Goal: Download file/media

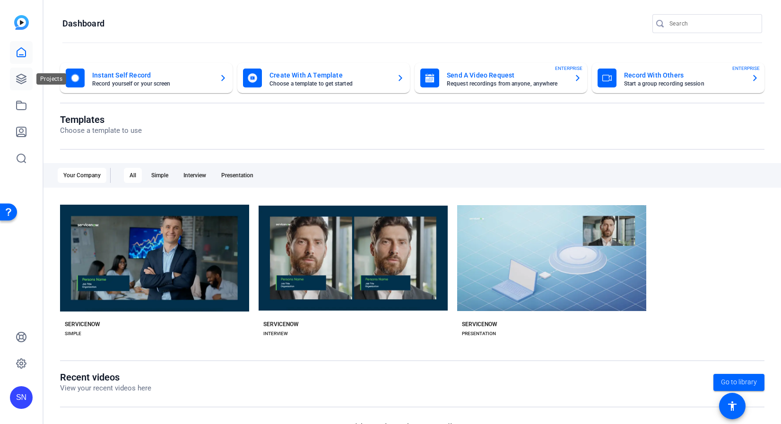
click at [26, 83] on icon at bounding box center [21, 78] width 11 height 11
click at [22, 77] on icon at bounding box center [21, 78] width 11 height 11
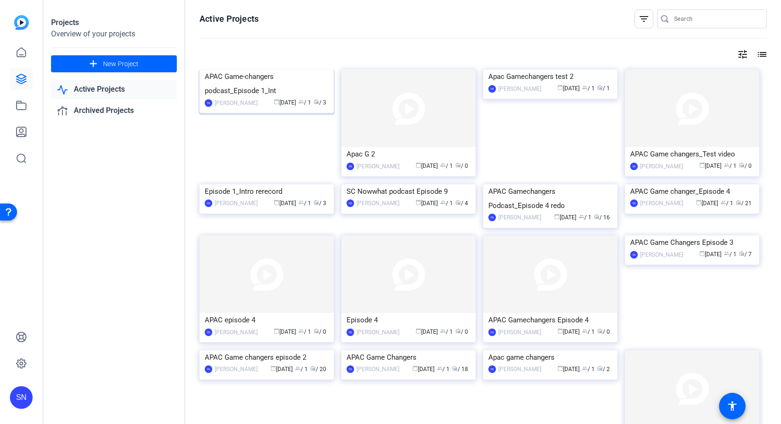
click at [237, 98] on div "APAC Game-changers podcast_Episode 1_Int" at bounding box center [267, 84] width 124 height 28
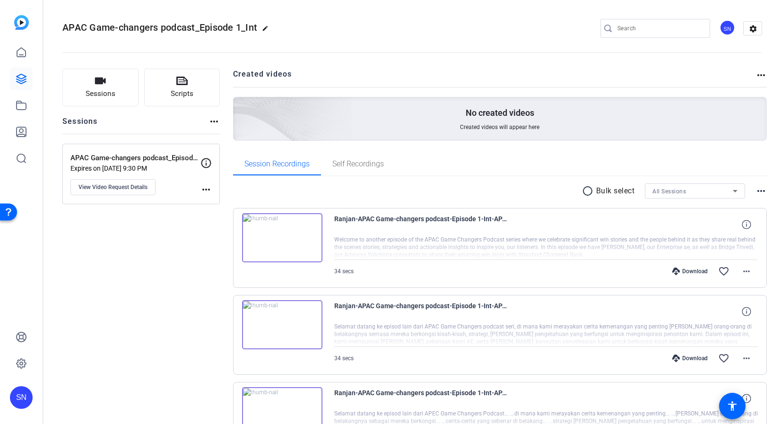
scroll to position [80, 0]
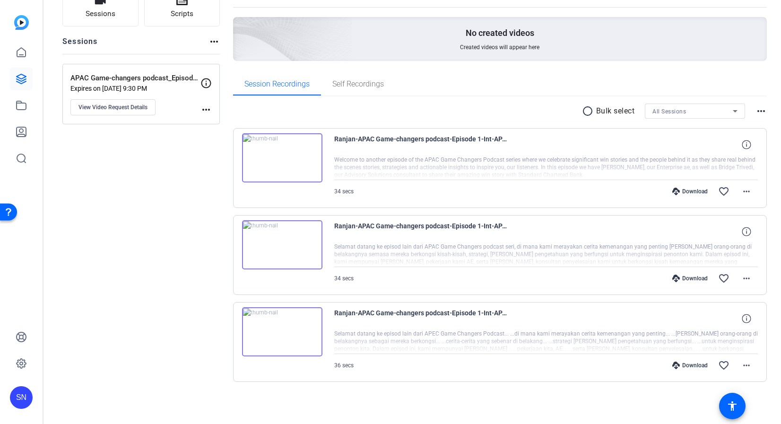
click at [582, 111] on mat-icon "radio_button_unchecked" at bounding box center [589, 110] width 14 height 11
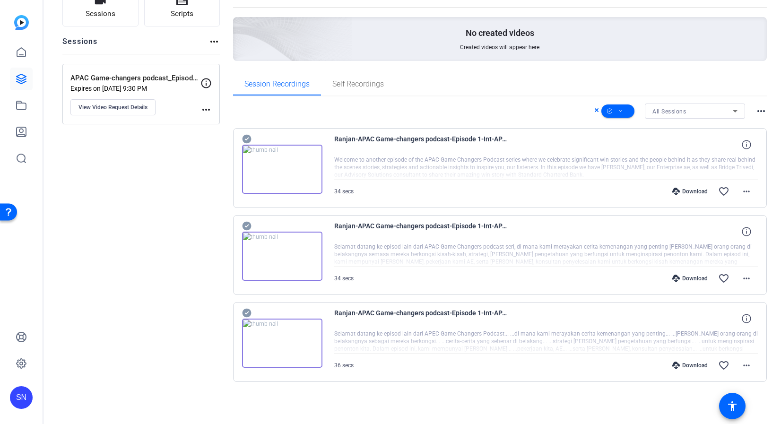
click at [246, 137] on icon at bounding box center [246, 139] width 9 height 9
click at [246, 222] on icon at bounding box center [246, 226] width 9 height 9
click at [247, 315] on icon at bounding box center [246, 313] width 9 height 9
click at [741, 192] on mat-icon "more_horiz" at bounding box center [746, 191] width 11 height 11
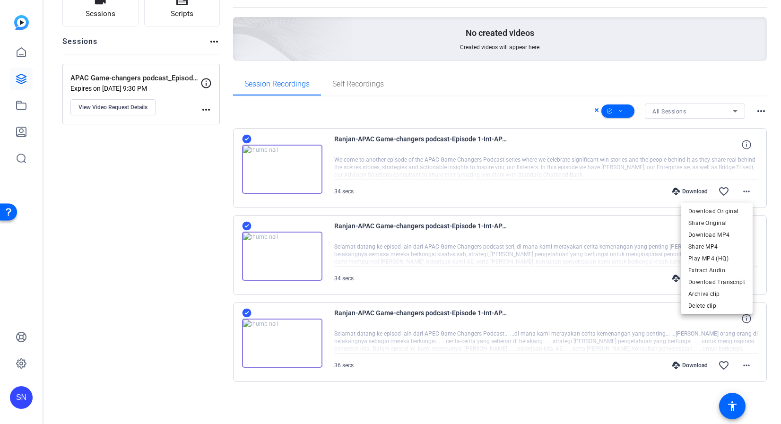
click at [613, 114] on div at bounding box center [390, 212] width 781 height 424
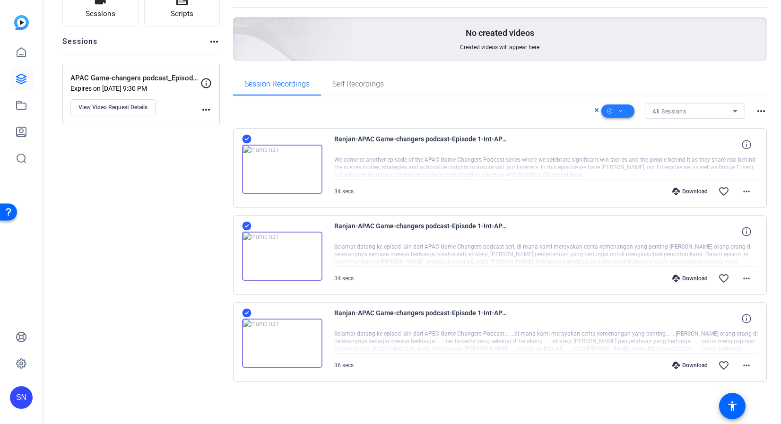
click at [618, 113] on icon at bounding box center [620, 111] width 5 height 12
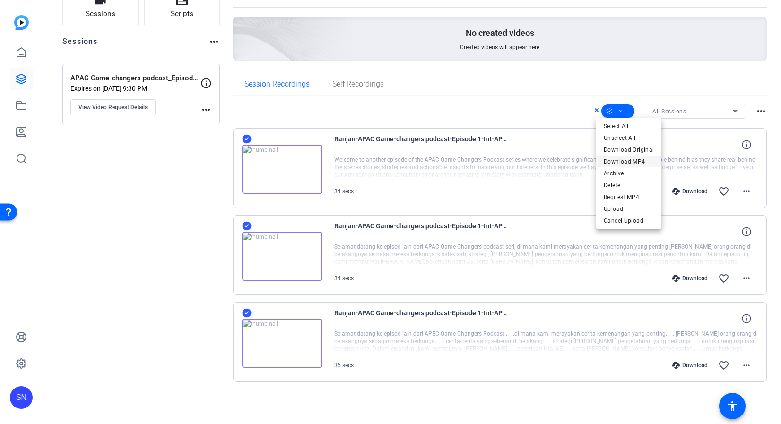
click at [623, 157] on span "Download MP4" at bounding box center [629, 161] width 50 height 11
